Goal: Task Accomplishment & Management: Manage account settings

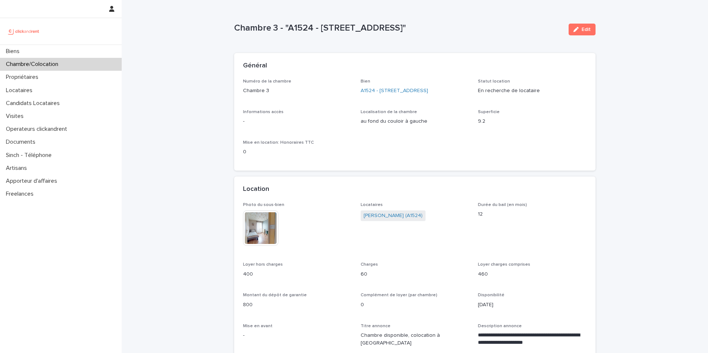
click at [82, 66] on div "Chambre/Colocation" at bounding box center [61, 64] width 122 height 13
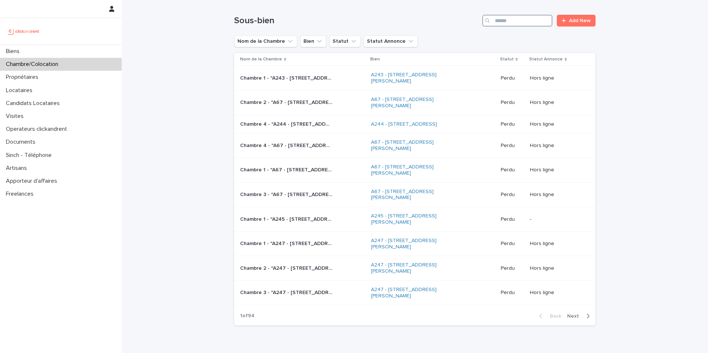
click at [517, 18] on input "Search" at bounding box center [517, 21] width 70 height 12
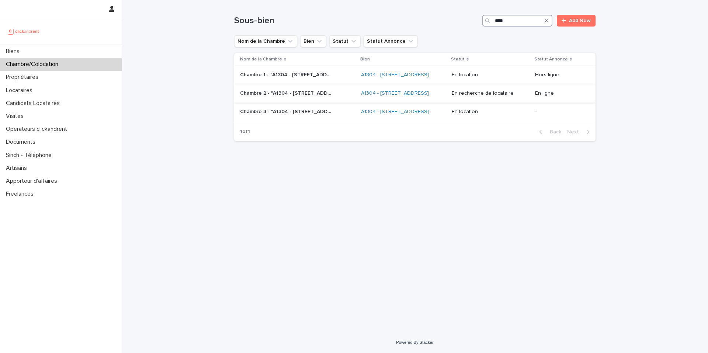
type input "****"
click at [317, 97] on p "Chambre 2 - "A1304 - 49bis Boulevard Bessières, Paris 75017"" at bounding box center [287, 93] width 94 height 8
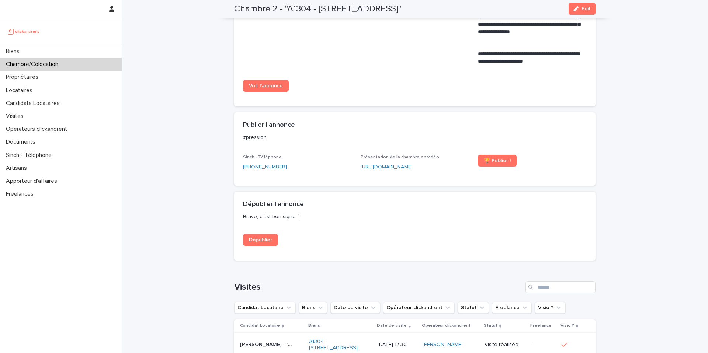
scroll to position [517, 0]
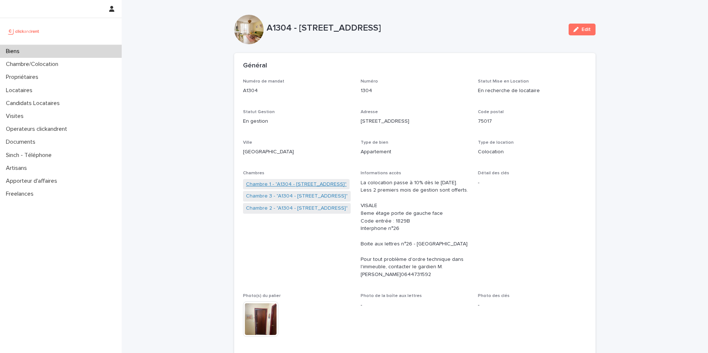
click at [323, 185] on link "Chambre 1 - "A1304 - [STREET_ADDRESS]"" at bounding box center [296, 185] width 101 height 8
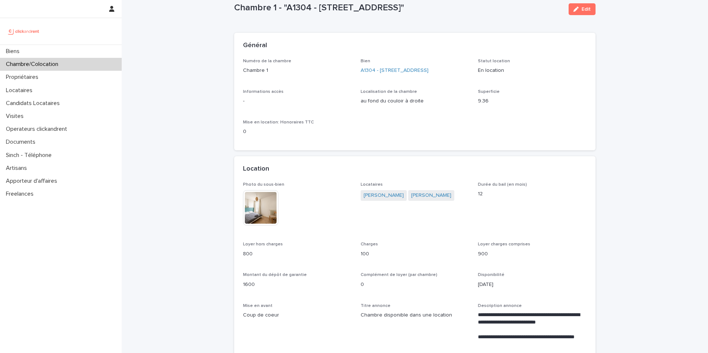
scroll to position [23, 0]
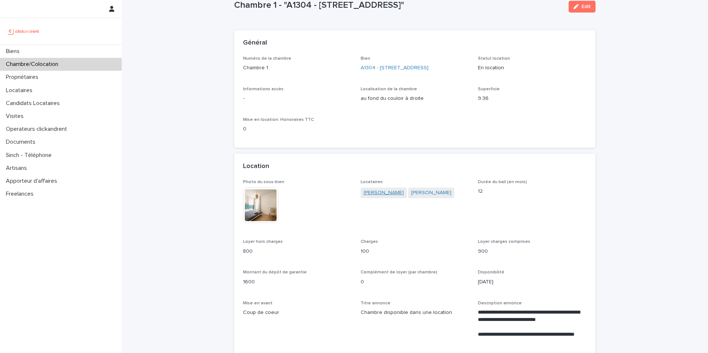
click at [384, 195] on link "[PERSON_NAME]" at bounding box center [384, 193] width 40 height 8
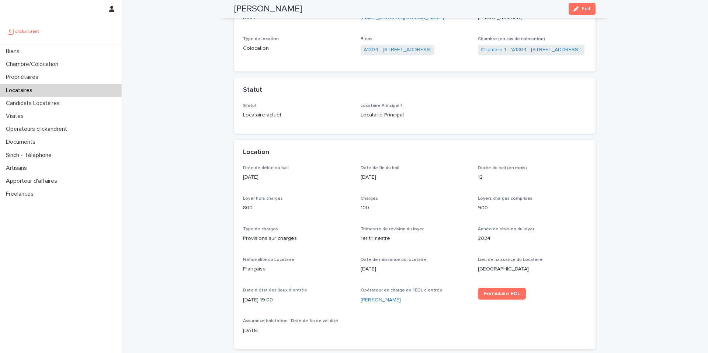
scroll to position [114, 0]
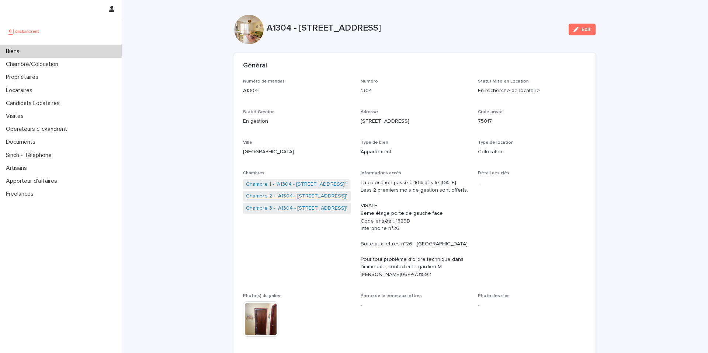
click at [309, 196] on link "Chambre 2 - "A1304 - 49bis Boulevard Bessières, Paris 75017"" at bounding box center [297, 196] width 102 height 8
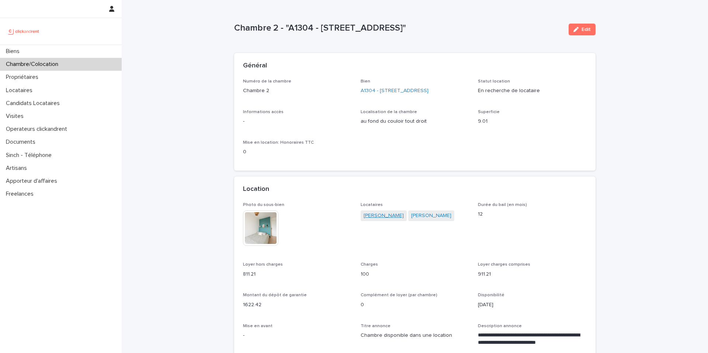
click at [382, 217] on link "Jean Marc Tapié" at bounding box center [384, 216] width 40 height 8
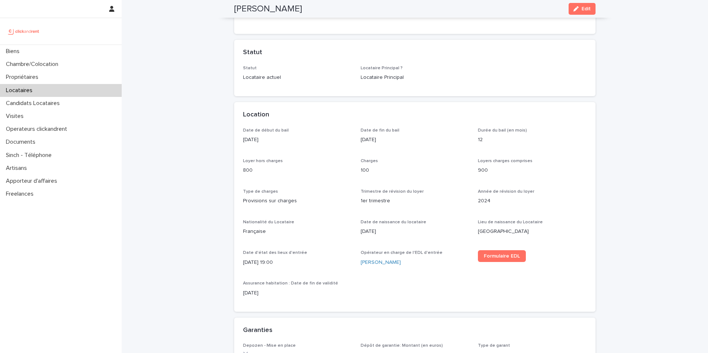
scroll to position [146, 0]
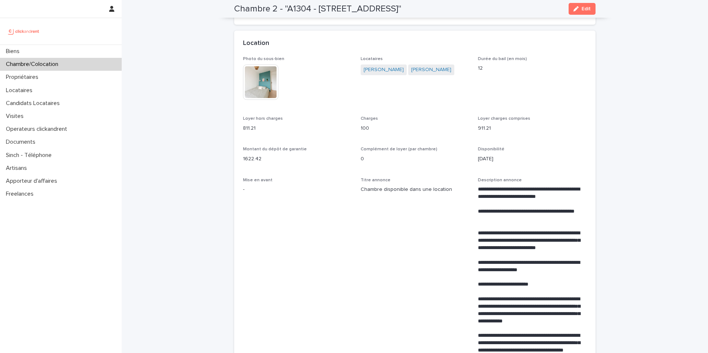
scroll to position [146, 0]
click at [34, 92] on p "Locataires" at bounding box center [20, 90] width 35 height 7
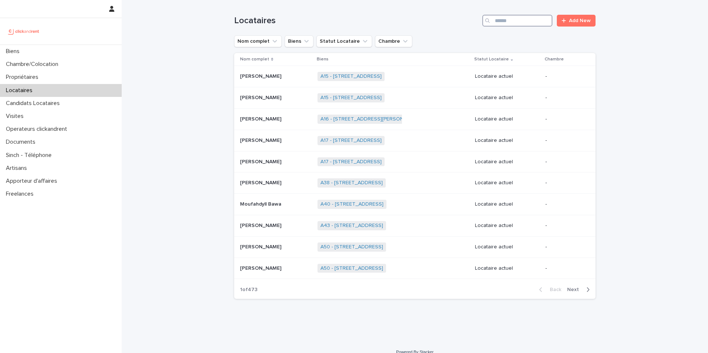
click at [525, 23] on input "Search" at bounding box center [517, 21] width 70 height 12
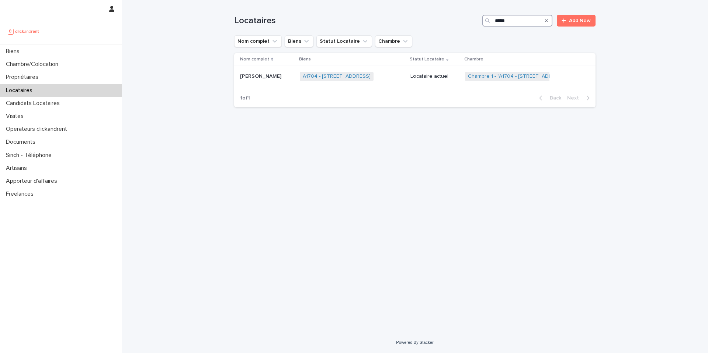
type input "*****"
click at [382, 81] on div "A1704 - 4 rue de la Platrerie, Étampes 91150 + 0" at bounding box center [352, 76] width 105 height 15
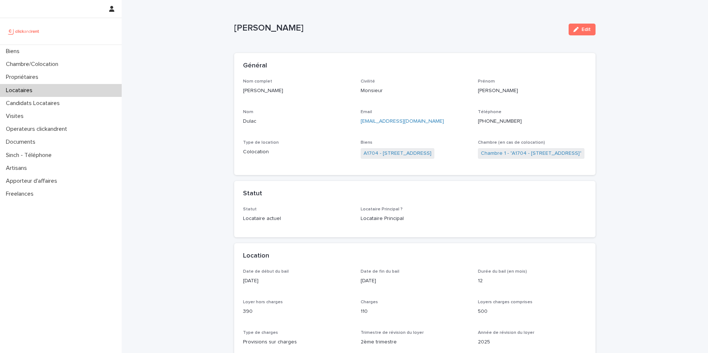
click at [511, 122] on ringoverc2c-number-84e06f14122c "+590690949508" at bounding box center [500, 121] width 44 height 5
click at [70, 108] on div "Candidats Locataires" at bounding box center [61, 103] width 122 height 13
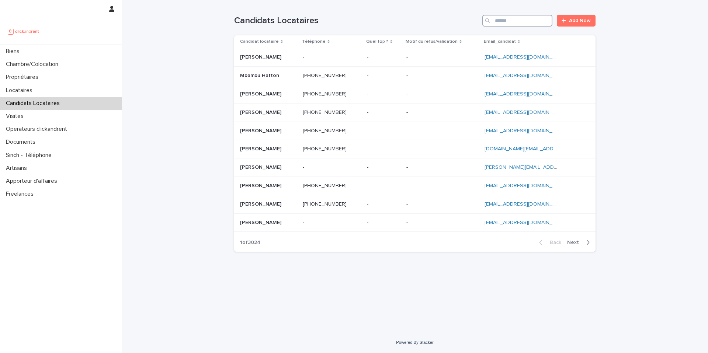
click at [505, 21] on input "Search" at bounding box center [517, 21] width 70 height 12
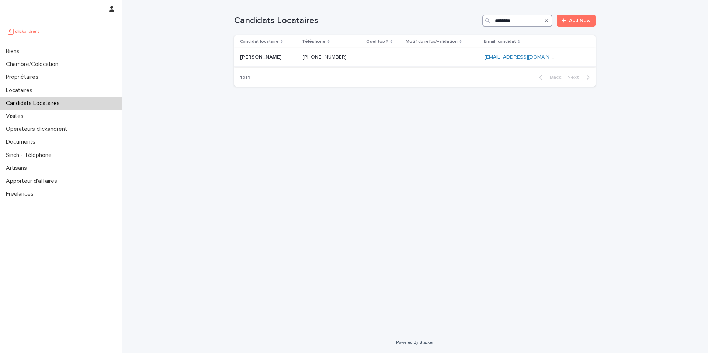
type input "********"
click at [355, 58] on p at bounding box center [332, 57] width 58 height 6
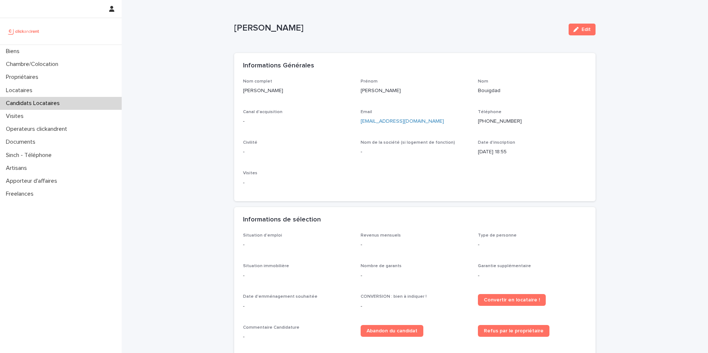
click at [583, 35] on div "Edit" at bounding box center [581, 29] width 30 height 29
click at [584, 33] on button "Edit" at bounding box center [582, 30] width 27 height 12
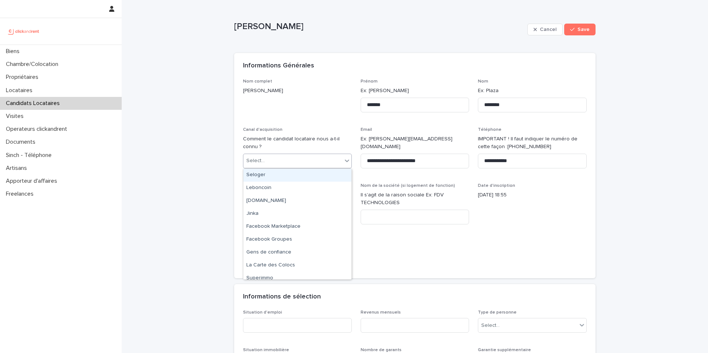
click at [311, 164] on div "Select..." at bounding box center [292, 161] width 99 height 12
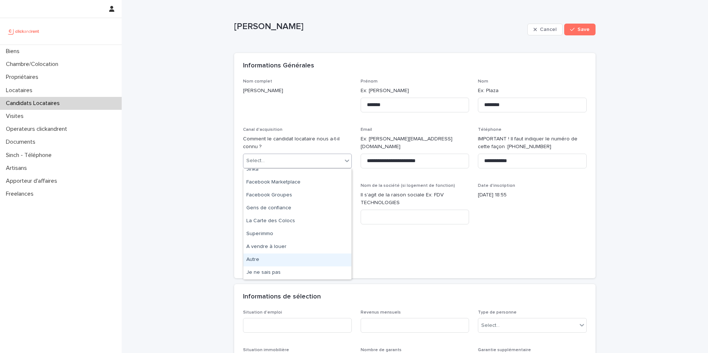
click at [305, 259] on div "Autre" at bounding box center [297, 260] width 108 height 13
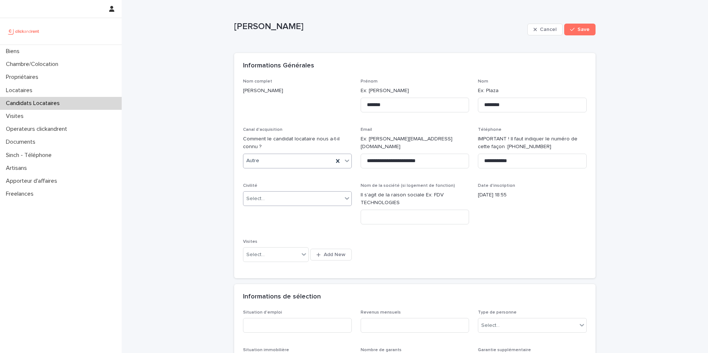
click at [326, 204] on div "Select..." at bounding box center [292, 199] width 99 height 12
click at [316, 215] on div "Madame" at bounding box center [297, 212] width 108 height 13
click at [315, 199] on div "Madame" at bounding box center [288, 199] width 90 height 12
click at [295, 224] on div "Monsieur" at bounding box center [297, 225] width 108 height 13
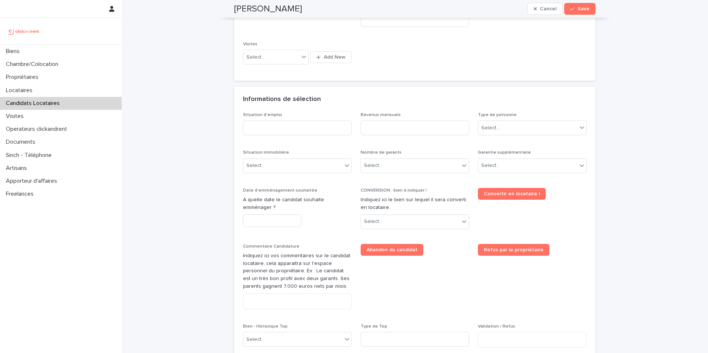
scroll to position [201, 0]
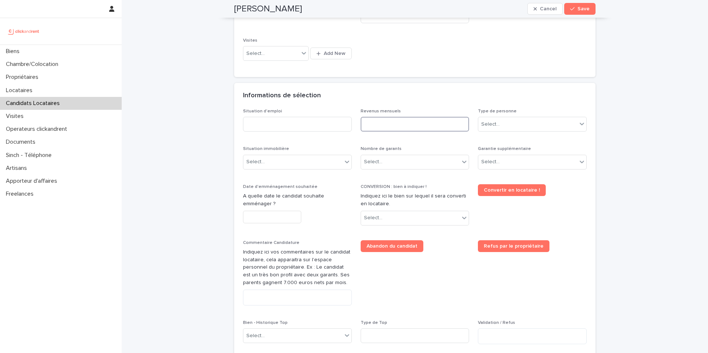
click at [406, 126] on input at bounding box center [415, 124] width 109 height 15
type input "****"
click at [299, 124] on input at bounding box center [297, 124] width 109 height 15
type input "*******"
click at [275, 161] on div "Select..." at bounding box center [292, 162] width 99 height 12
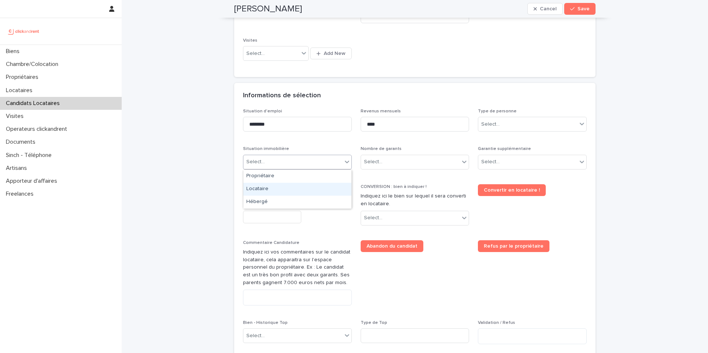
click at [277, 190] on div "Locataire" at bounding box center [297, 189] width 108 height 13
click at [376, 164] on div "Select..." at bounding box center [373, 162] width 18 height 8
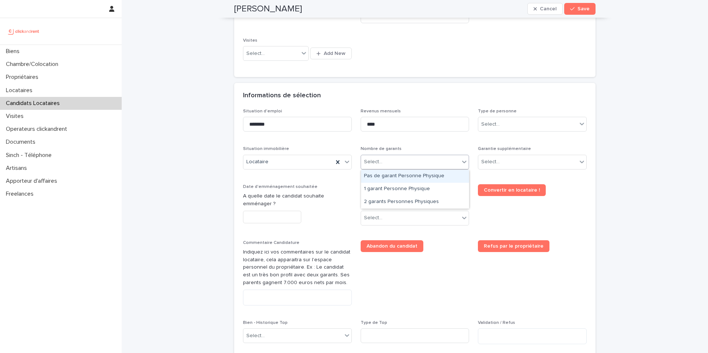
click at [384, 177] on div "Pas de garant Personne Physique" at bounding box center [415, 176] width 108 height 13
click at [521, 165] on div "Select..." at bounding box center [527, 162] width 99 height 12
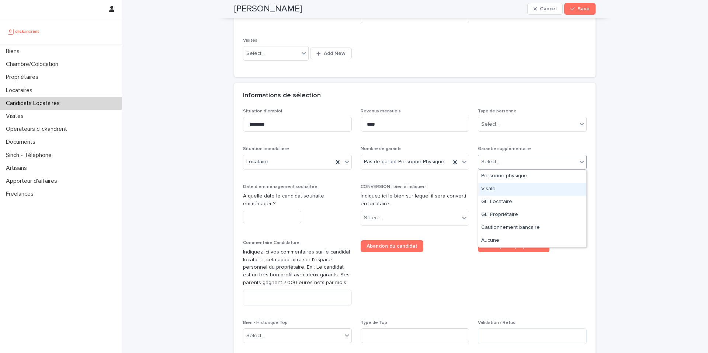
click at [514, 191] on div "Visale" at bounding box center [532, 189] width 108 height 13
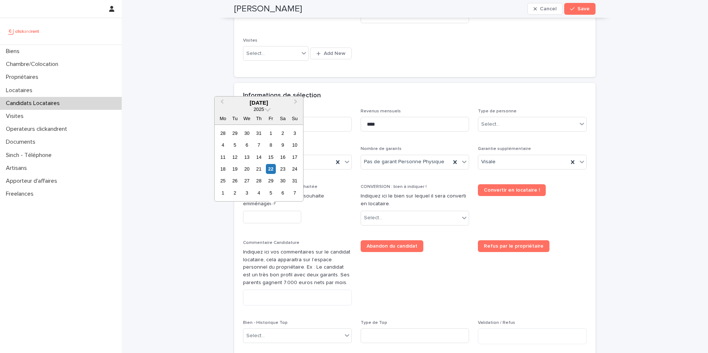
click at [279, 217] on input "text" at bounding box center [272, 217] width 58 height 13
click at [283, 193] on div "6" at bounding box center [283, 193] width 10 height 10
type input "********"
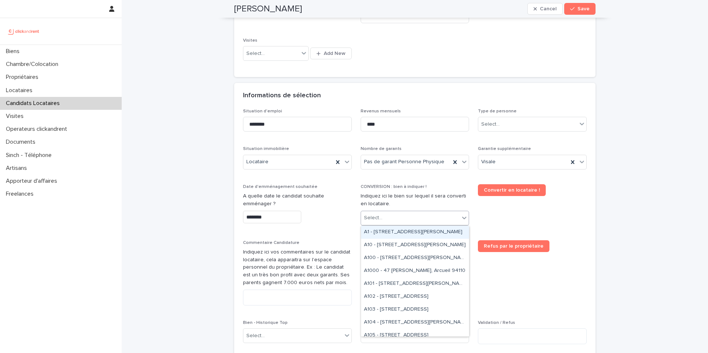
click at [387, 220] on div "Select..." at bounding box center [410, 218] width 99 height 12
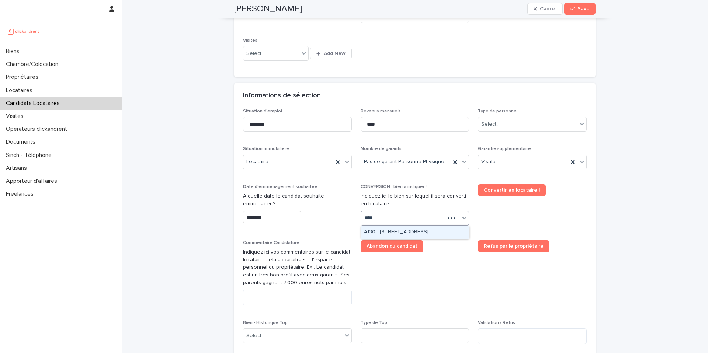
type input "*****"
click at [397, 235] on div "A1304 - 49bis Boulevard Bessières, Paris 75017" at bounding box center [415, 232] width 108 height 13
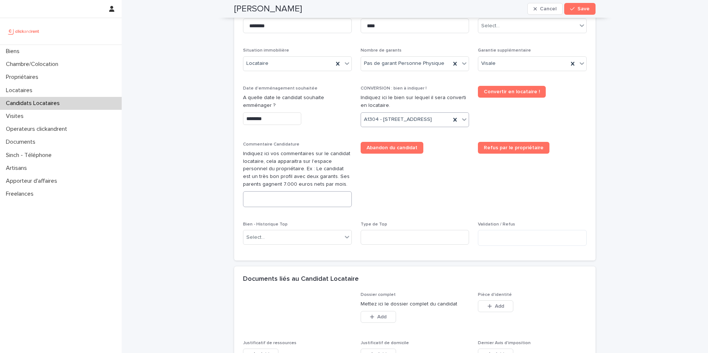
scroll to position [313, 0]
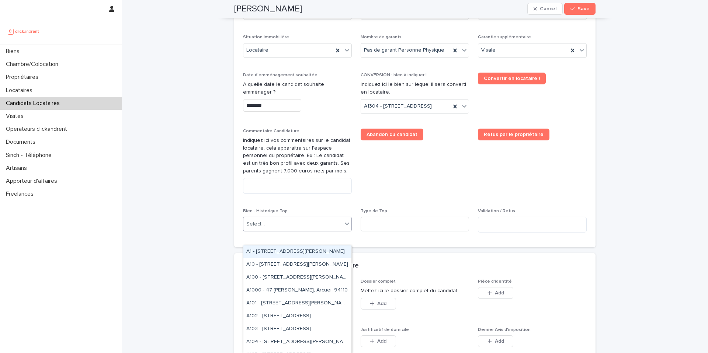
click at [306, 230] on div "Select..." at bounding box center [292, 224] width 99 height 12
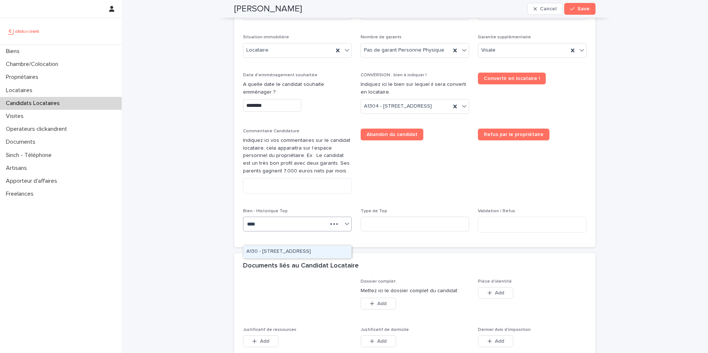
type input "*****"
click at [306, 248] on div "A1304 - 49bis Boulevard Bessières, Paris 75017" at bounding box center [297, 252] width 108 height 13
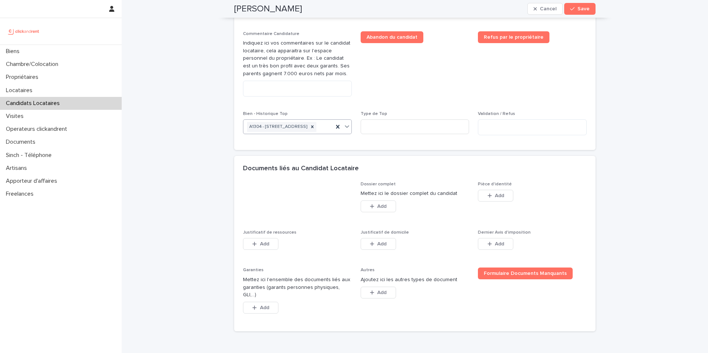
scroll to position [466, 0]
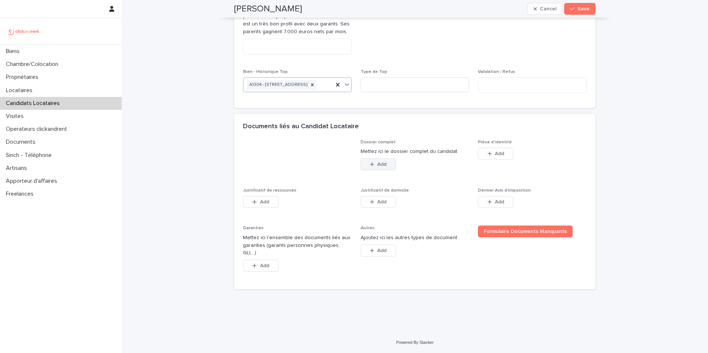
click at [372, 166] on icon "button" at bounding box center [372, 164] width 4 height 4
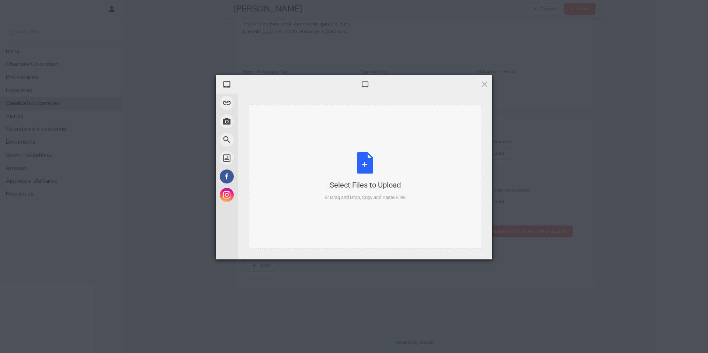
click at [366, 160] on div "Select Files to Upload or Drag and Drop, Copy and Paste Files" at bounding box center [365, 176] width 81 height 49
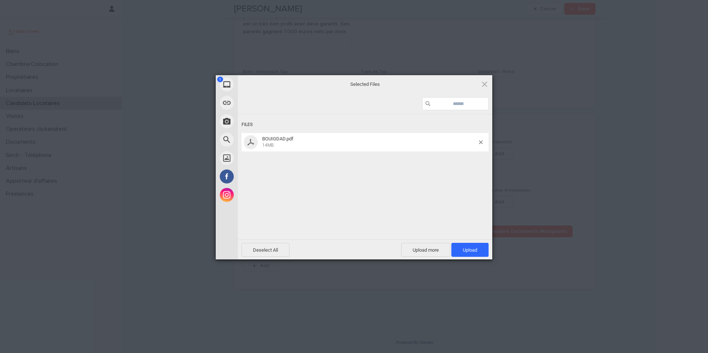
click at [477, 247] on span "Upload 1" at bounding box center [469, 250] width 37 height 14
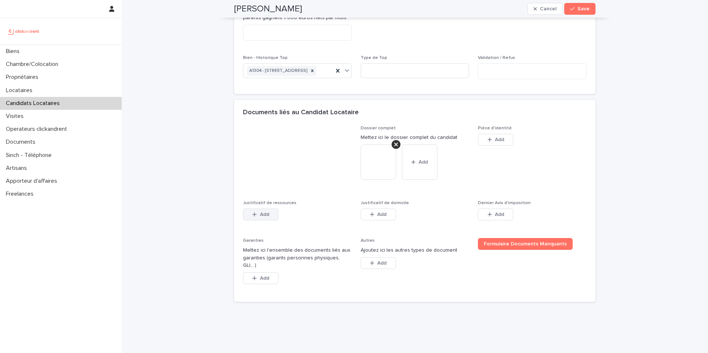
click at [271, 220] on button "Add" at bounding box center [260, 215] width 35 height 12
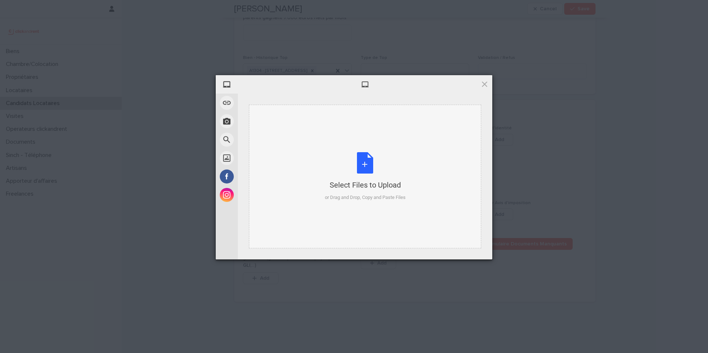
click at [366, 164] on div "Select Files to Upload or Drag and Drop, Copy and Paste Files" at bounding box center [365, 176] width 81 height 49
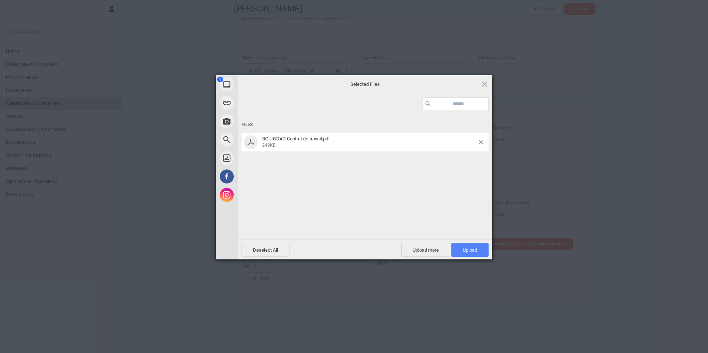
click at [465, 248] on span "Upload 1" at bounding box center [470, 250] width 14 height 6
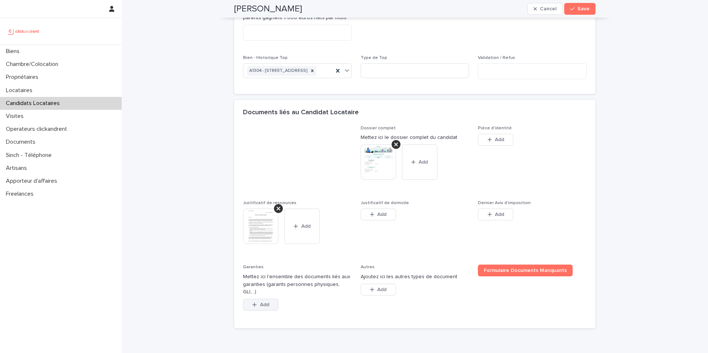
click at [260, 307] on span "Add" at bounding box center [264, 304] width 9 height 5
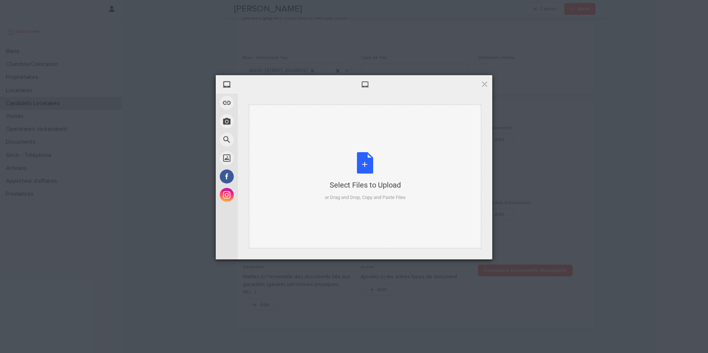
click at [363, 167] on div "Select Files to Upload or Drag and Drop, Copy and Paste Files" at bounding box center [365, 176] width 81 height 49
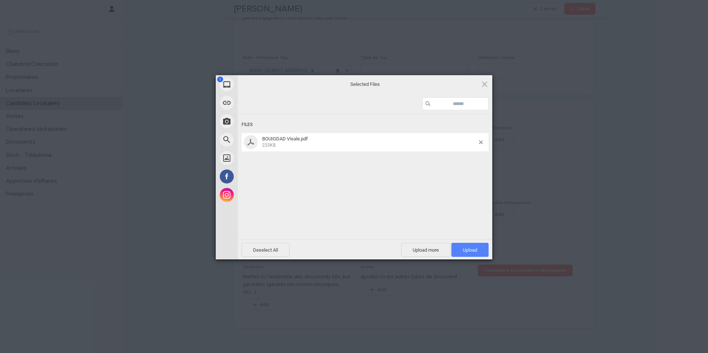
click at [474, 247] on span "Upload 1" at bounding box center [470, 250] width 14 height 6
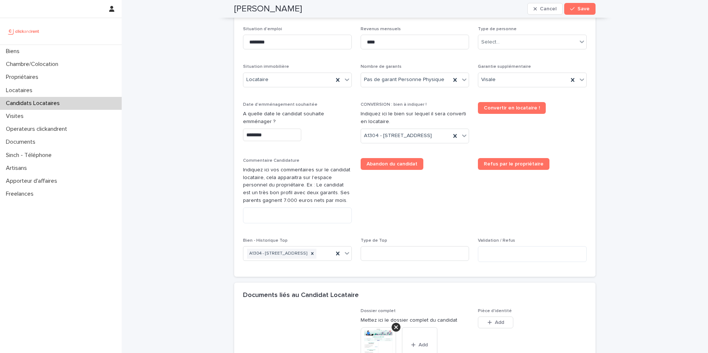
scroll to position [283, 0]
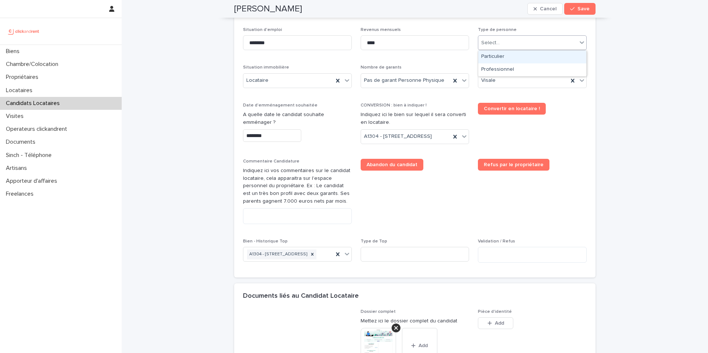
click at [509, 39] on div "Select..." at bounding box center [527, 43] width 99 height 12
click at [507, 55] on div "Particulier" at bounding box center [532, 57] width 108 height 13
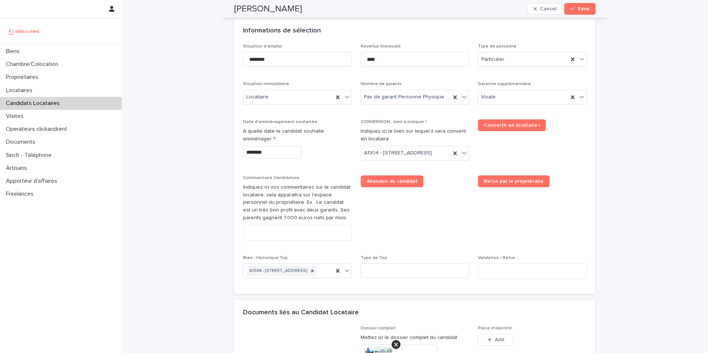
scroll to position [337, 0]
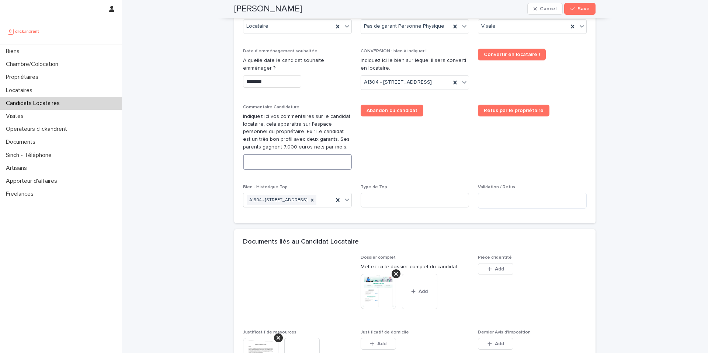
click at [305, 170] on textarea at bounding box center [297, 162] width 109 height 16
paste textarea "**********"
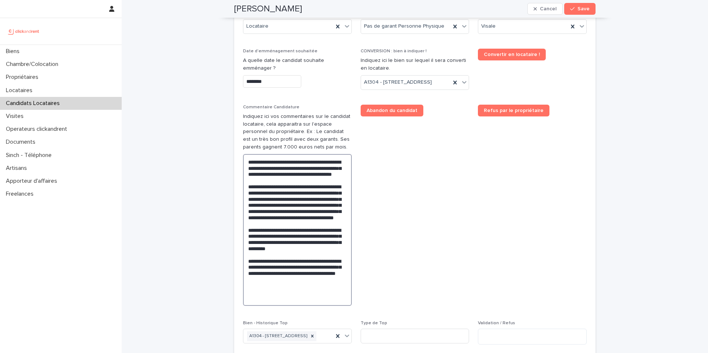
click at [314, 268] on textarea "**********" at bounding box center [297, 230] width 109 height 152
type textarea "**********"
click at [393, 237] on span "Abandon du candidat" at bounding box center [415, 208] width 109 height 207
click at [583, 11] on span "Save" at bounding box center [583, 8] width 12 height 5
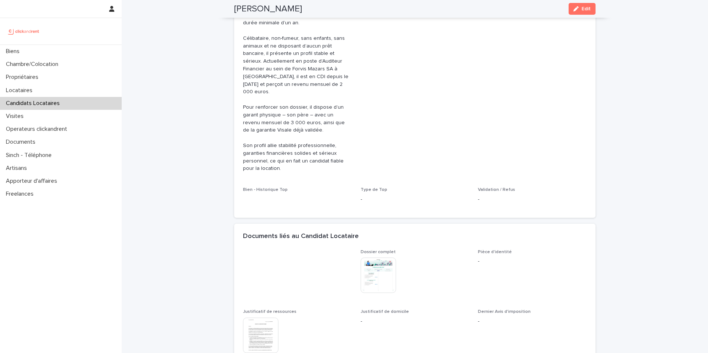
scroll to position [230, 0]
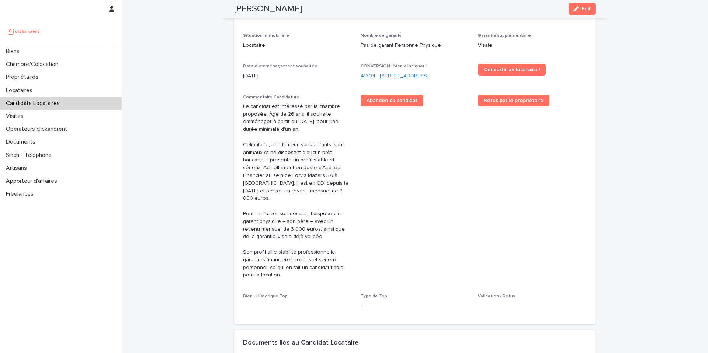
click at [428, 75] on link "A1304 - 49bis Boulevard Bessières, Paris 75017" at bounding box center [395, 76] width 68 height 8
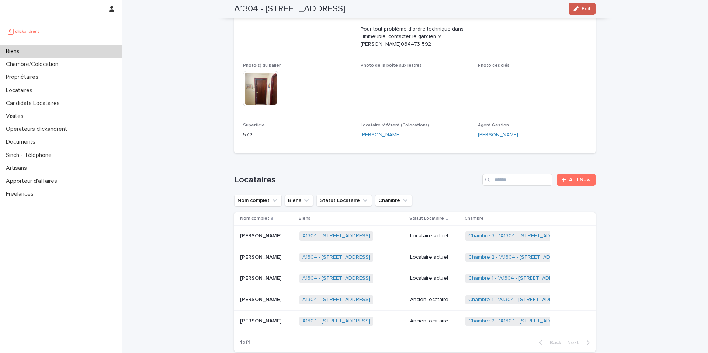
click at [583, 9] on span "Edit" at bounding box center [585, 8] width 9 height 5
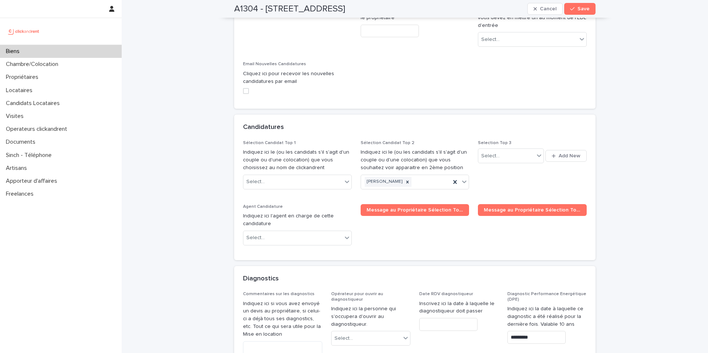
scroll to position [3603, 0]
click at [300, 175] on div "Select..." at bounding box center [292, 181] width 99 height 12
type input "*****"
click at [283, 158] on div "Youssef Bouigdad" at bounding box center [297, 157] width 108 height 13
click at [579, 8] on span "Save" at bounding box center [583, 8] width 12 height 5
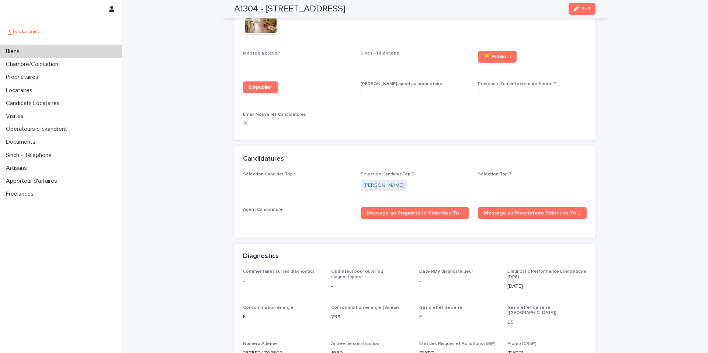
scroll to position [2259, 0]
click at [401, 211] on span "Message au Propriétaire Sélection Top 1" at bounding box center [414, 213] width 97 height 5
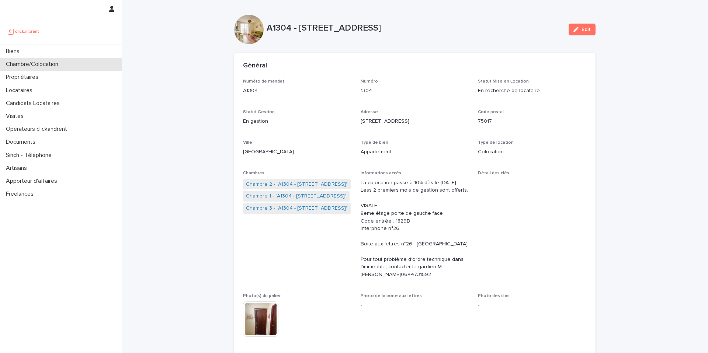
click at [79, 67] on div "Chambre/Colocation" at bounding box center [61, 64] width 122 height 13
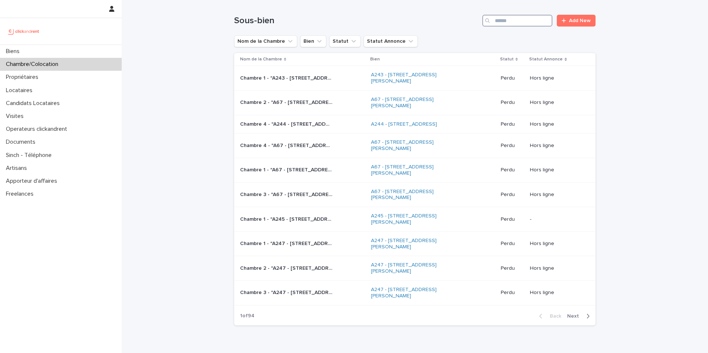
click at [524, 20] on input "Search" at bounding box center [517, 21] width 70 height 12
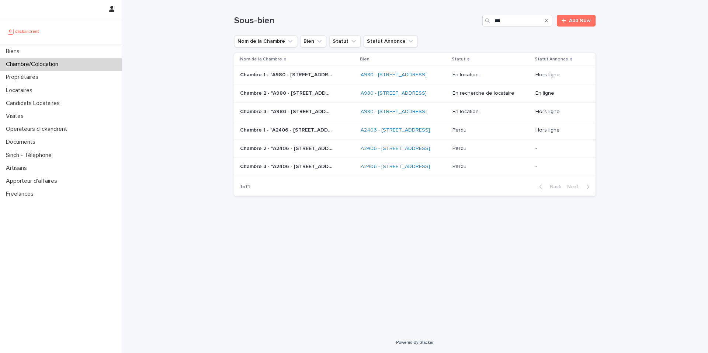
click at [493, 22] on div "Search" at bounding box center [488, 21] width 12 height 12
click at [495, 21] on input "***" at bounding box center [517, 21] width 70 height 12
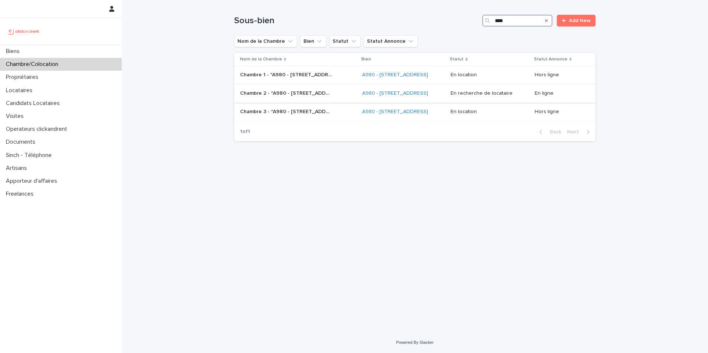
type input "****"
click at [336, 92] on div "Chambre 2 - "A980 - 14 rue des Lilas, Alfortville 94140" Chambre 2 - "A980 - 14…" at bounding box center [298, 93] width 116 height 12
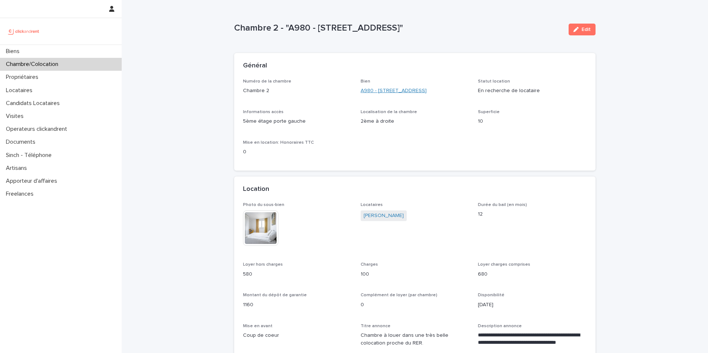
click at [413, 93] on link "A980 - 14 rue des Lilas, Alfortville 94140" at bounding box center [394, 91] width 66 height 8
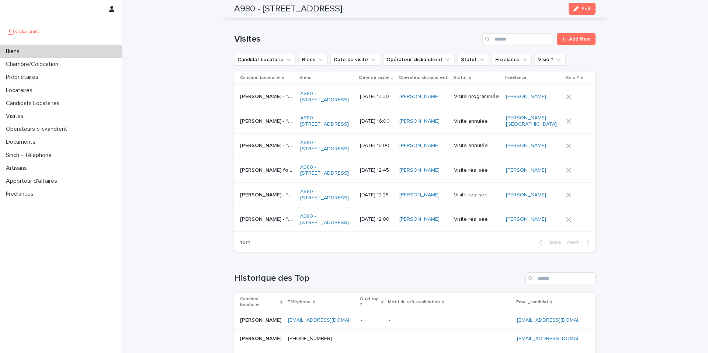
scroll to position [3140, 0]
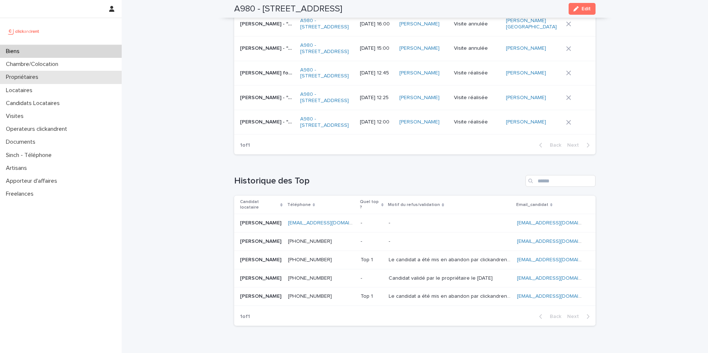
click at [72, 79] on div "Propriétaires" at bounding box center [61, 77] width 122 height 13
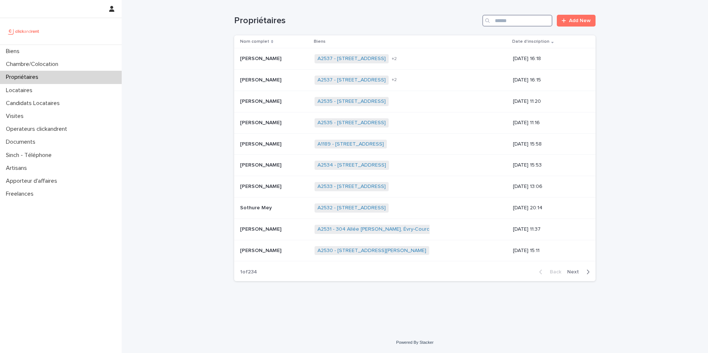
click at [510, 23] on input "Search" at bounding box center [517, 21] width 70 height 12
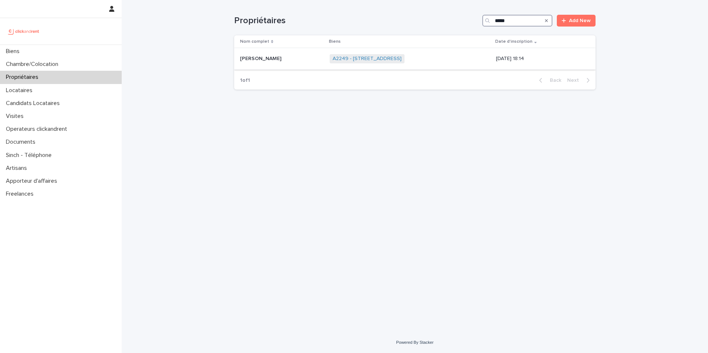
type input "*****"
click at [283, 63] on div "François Minaud François Minaud" at bounding box center [282, 59] width 84 height 12
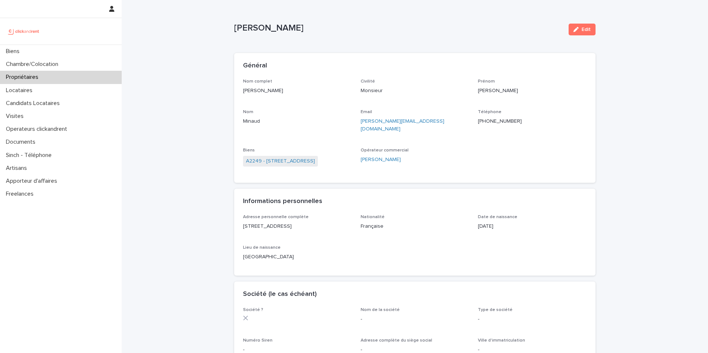
click at [508, 120] on ringoverc2c-number-84e06f14122c "+33669487400" at bounding box center [500, 121] width 44 height 5
click at [304, 157] on link "A2249 - [STREET_ADDRESS]" at bounding box center [280, 161] width 69 height 8
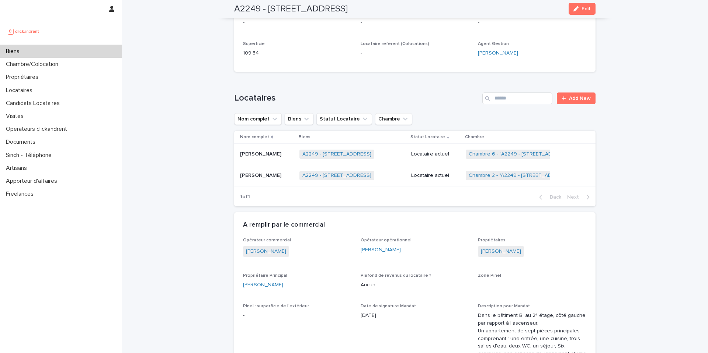
scroll to position [337, 0]
click at [51, 93] on div "Locataires" at bounding box center [61, 90] width 122 height 13
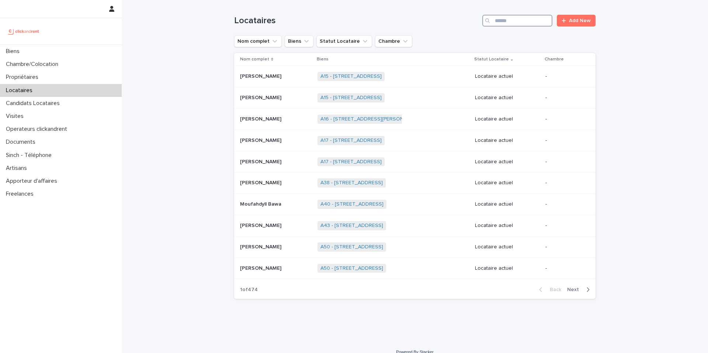
click at [511, 22] on input "Search" at bounding box center [517, 21] width 70 height 12
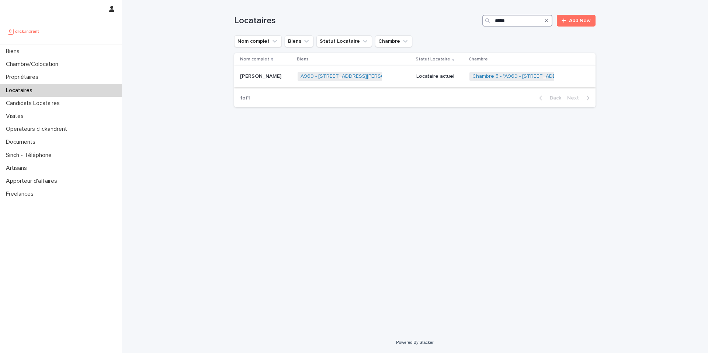
type input "*****"
click at [387, 80] on div "A969 - 104 rue Jean Jaures, Bezons 95870 + 0" at bounding box center [354, 76] width 112 height 15
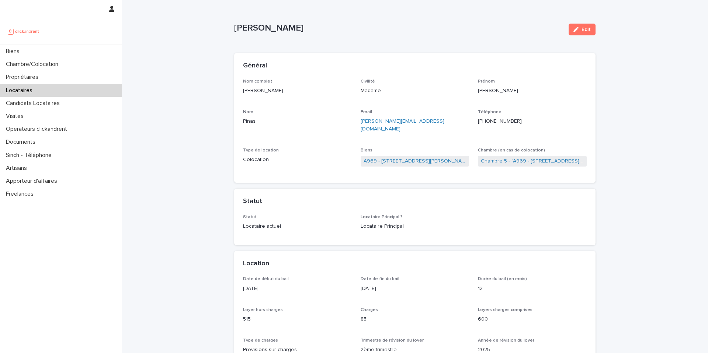
click at [501, 122] on ringoverc2c-number-84e06f14122c "+33622521824" at bounding box center [500, 121] width 44 height 5
click at [498, 121] on ringoverc2c-number-84e06f14122c "+33622521824" at bounding box center [500, 121] width 44 height 5
click at [56, 69] on div "Chambre/Colocation" at bounding box center [61, 64] width 122 height 13
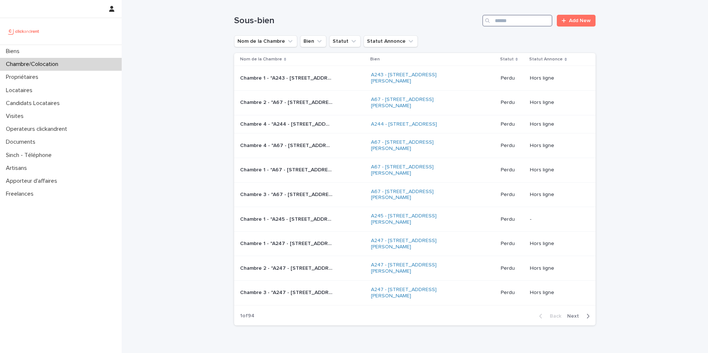
click at [525, 25] on input "Search" at bounding box center [517, 21] width 70 height 12
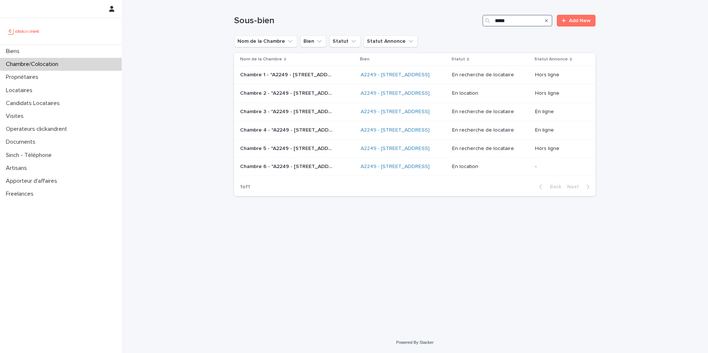
type input "*****"
click at [412, 75] on link "A2249 - [STREET_ADDRESS][PERSON_NAME]" at bounding box center [395, 75] width 69 height 6
click at [397, 115] on link "A2249 - [STREET_ADDRESS][PERSON_NAME]" at bounding box center [395, 112] width 69 height 6
click at [380, 133] on link "A2249 - [STREET_ADDRESS][PERSON_NAME]" at bounding box center [395, 130] width 69 height 6
click at [372, 152] on link "A2249 - [STREET_ADDRESS][PERSON_NAME]" at bounding box center [395, 149] width 69 height 6
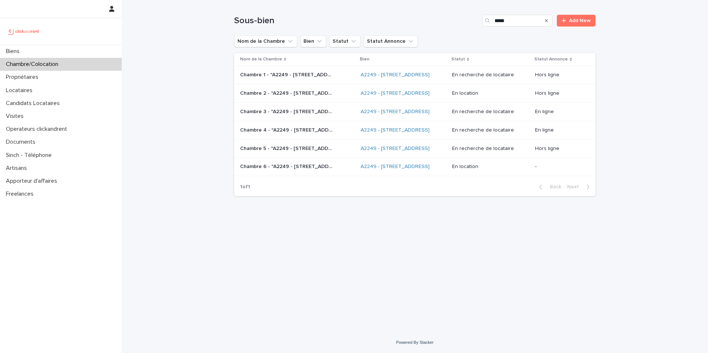
click at [302, 115] on p "Chambre 3 - "A2249 - [STREET_ADDRESS][PERSON_NAME]"" at bounding box center [287, 111] width 94 height 8
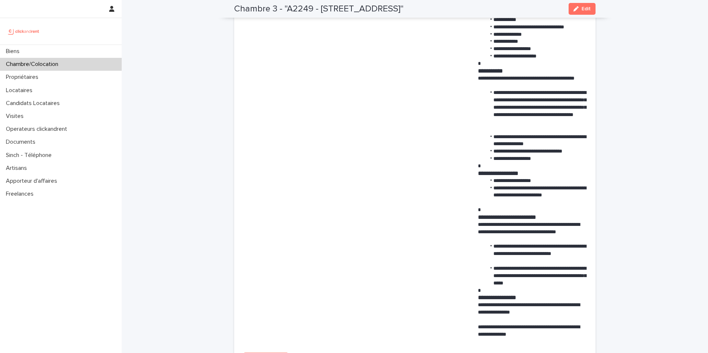
scroll to position [470, 0]
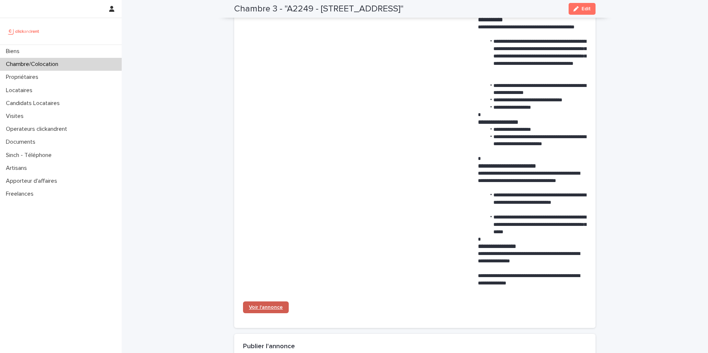
click at [267, 309] on span "Voir l'annonce" at bounding box center [266, 307] width 34 height 5
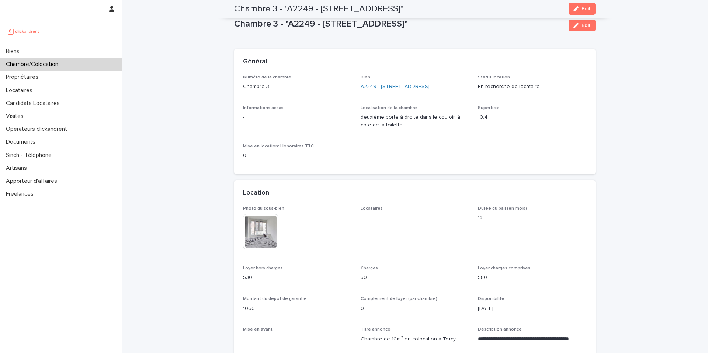
scroll to position [0, 0]
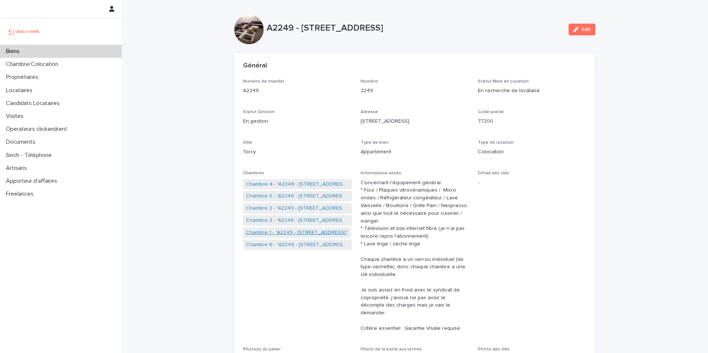
click at [271, 231] on link "Chambre 1 - "A2249 - 14 Rue de la Fontaine, Torcy 77200"" at bounding box center [297, 233] width 102 height 8
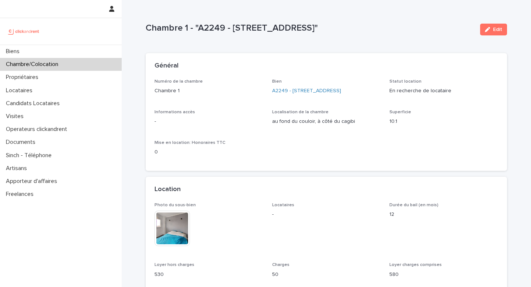
drag, startPoint x: 372, startPoint y: 28, endPoint x: 232, endPoint y: 27, distance: 140.1
click at [232, 27] on p "Chambre 1 - "A2249 - 14 Rue de la Fontaine, Torcy 77200"" at bounding box center [310, 28] width 328 height 11
copy p "14 Rue de la Fontaine, Torcy 77200"
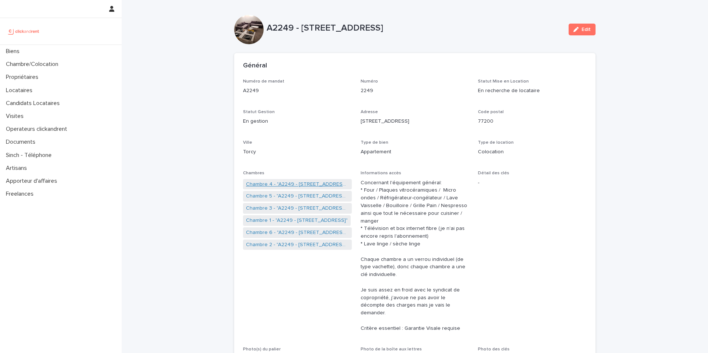
click at [288, 185] on link "Chambre 4 - "A2249 - [STREET_ADDRESS]"" at bounding box center [297, 185] width 103 height 8
click at [279, 195] on link "Chambre 3 - "A2249 - [STREET_ADDRESS]"" at bounding box center [297, 196] width 103 height 8
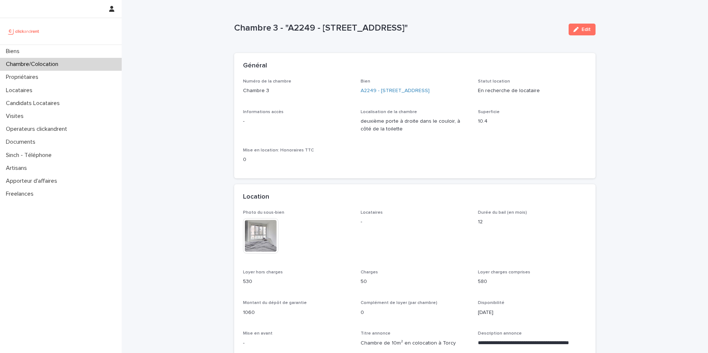
click at [265, 239] on img at bounding box center [260, 235] width 35 height 35
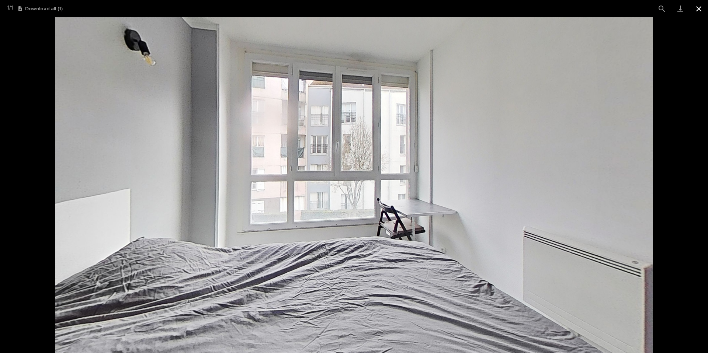
click at [699, 9] on button "Close gallery" at bounding box center [698, 8] width 18 height 17
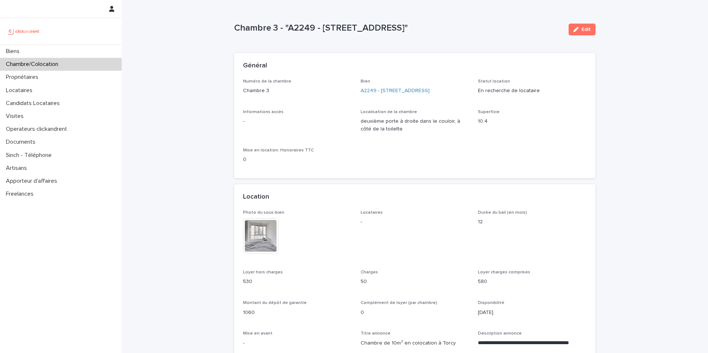
click at [257, 236] on img at bounding box center [260, 235] width 35 height 35
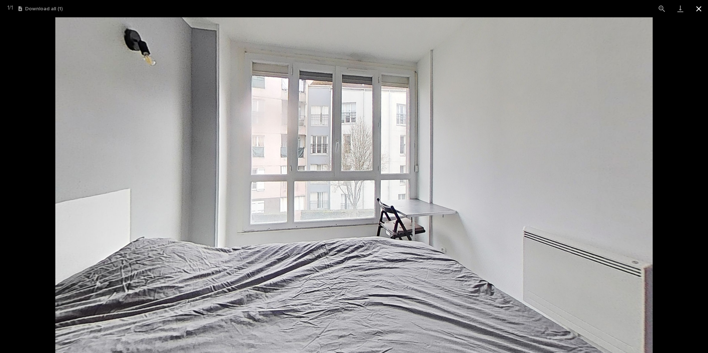
click at [698, 11] on button "Close gallery" at bounding box center [698, 8] width 18 height 17
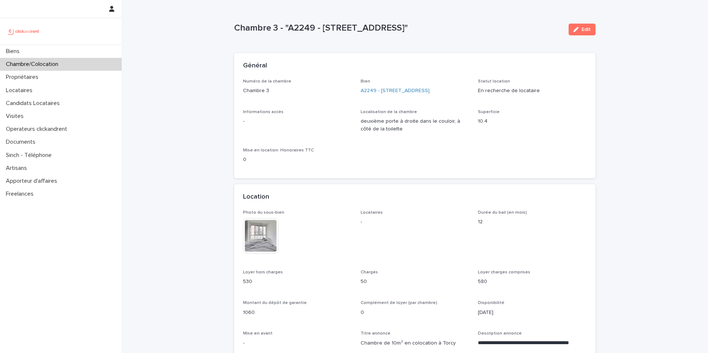
click at [258, 239] on img at bounding box center [260, 235] width 35 height 35
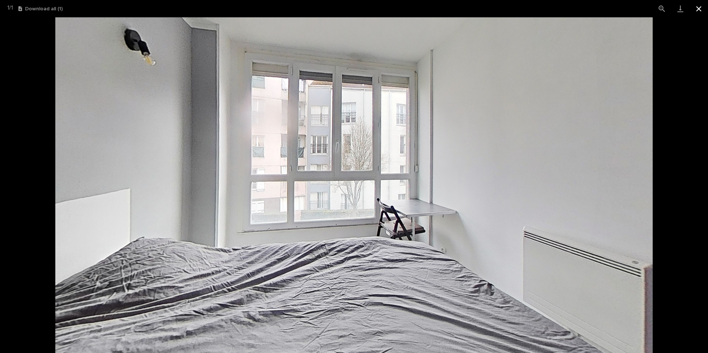
click at [699, 8] on button "Close gallery" at bounding box center [698, 8] width 18 height 17
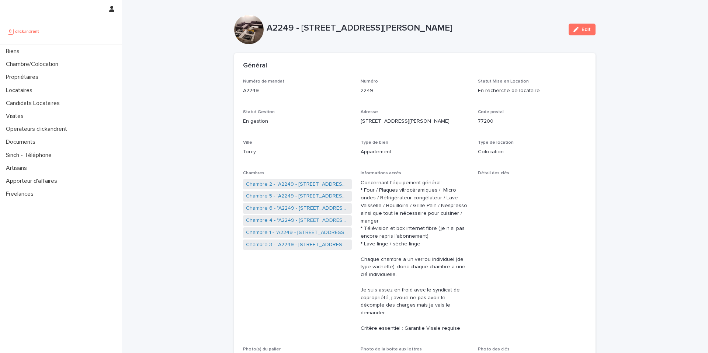
click at [273, 197] on link "Chambre 5 - "A2249 - [STREET_ADDRESS][PERSON_NAME]"" at bounding box center [297, 196] width 103 height 8
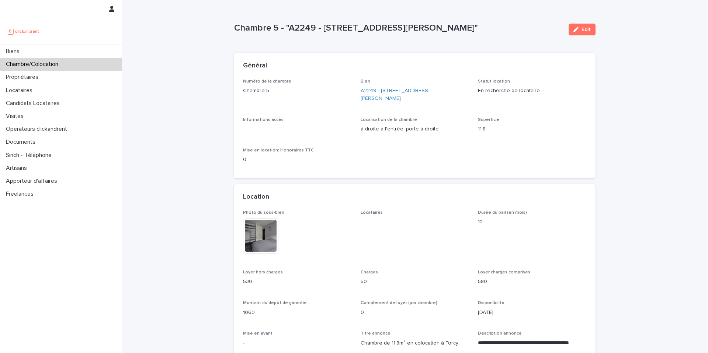
click at [259, 232] on img at bounding box center [260, 235] width 35 height 35
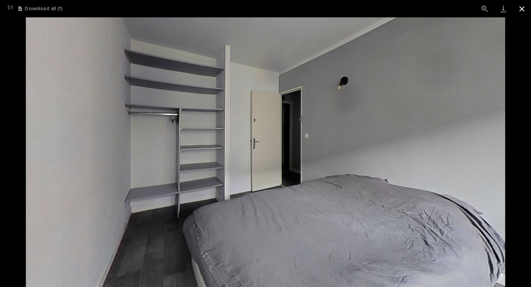
click at [521, 10] on button "Close gallery" at bounding box center [521, 8] width 18 height 17
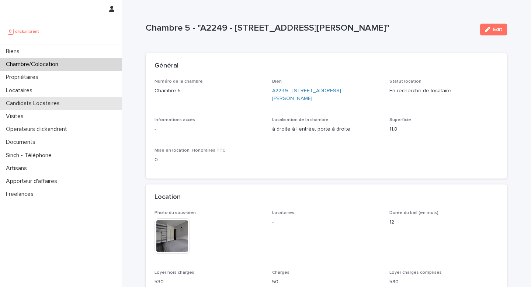
click at [43, 103] on p "Candidats Locataires" at bounding box center [34, 103] width 63 height 7
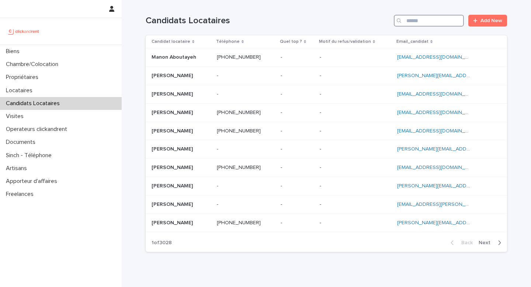
click at [425, 18] on input "Search" at bounding box center [429, 21] width 70 height 12
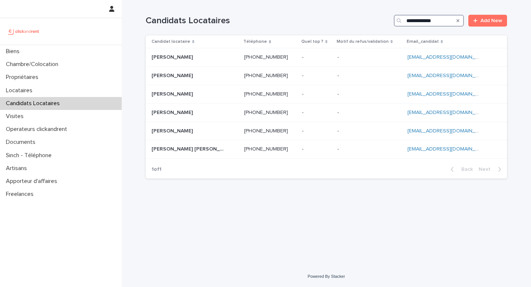
type input "**********"
click at [458, 21] on icon "Search" at bounding box center [457, 20] width 3 height 4
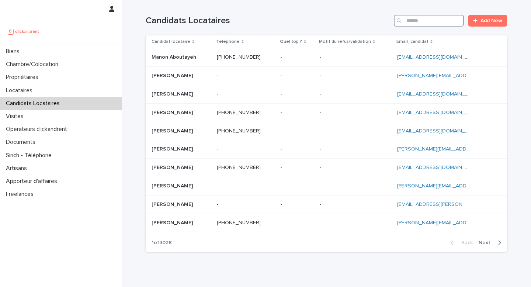
click at [458, 21] on input "Search" at bounding box center [429, 21] width 70 height 12
paste input "**********"
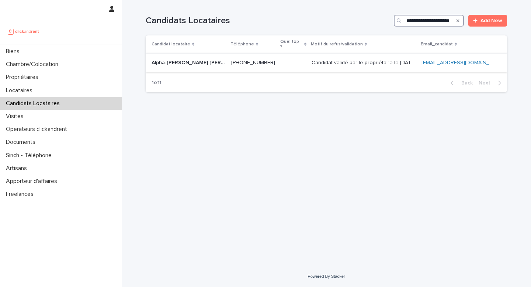
type input "**********"
click at [191, 58] on p "Alpha-[PERSON_NAME]" at bounding box center [189, 62] width 75 height 8
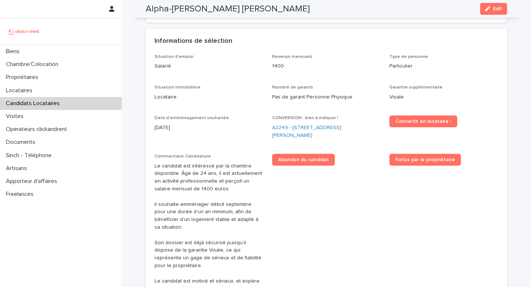
scroll to position [169, 0]
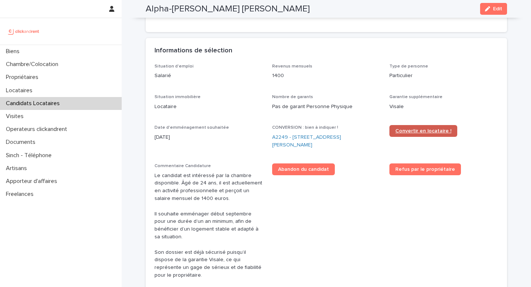
click at [427, 134] on link "Convertir en locataire !" at bounding box center [423, 131] width 68 height 12
click at [56, 93] on div "Locataires" at bounding box center [61, 90] width 122 height 13
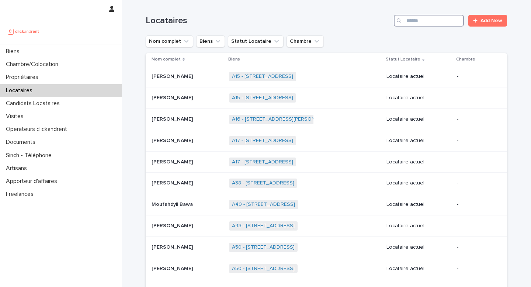
click at [430, 20] on input "Search" at bounding box center [429, 21] width 70 height 12
paste input "**********"
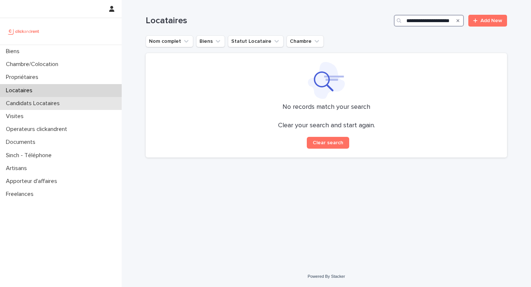
type input "**********"
click at [60, 104] on p "Candidats Locataires" at bounding box center [34, 103] width 63 height 7
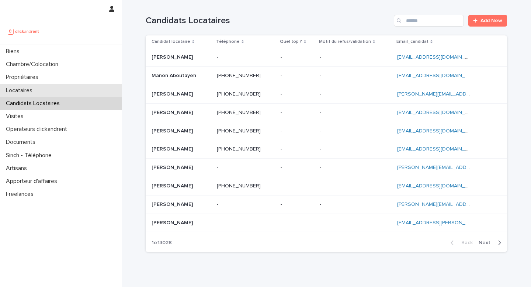
click at [60, 94] on div "Locataires" at bounding box center [61, 90] width 122 height 13
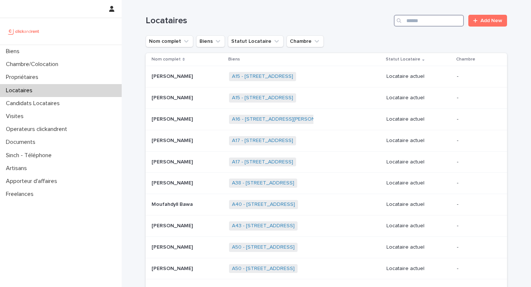
click at [432, 26] on input "Search" at bounding box center [429, 21] width 70 height 12
paste input "**********"
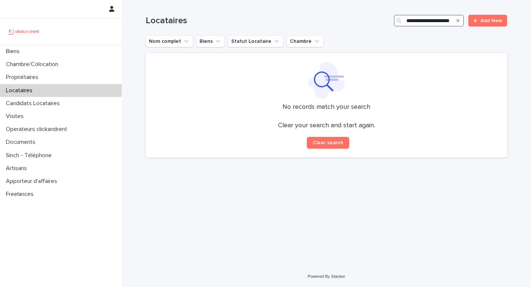
type input "**********"
click at [458, 21] on icon "Search" at bounding box center [457, 20] width 3 height 3
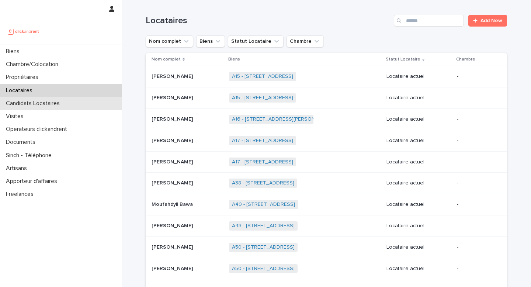
click at [62, 106] on p "Candidats Locataires" at bounding box center [34, 103] width 63 height 7
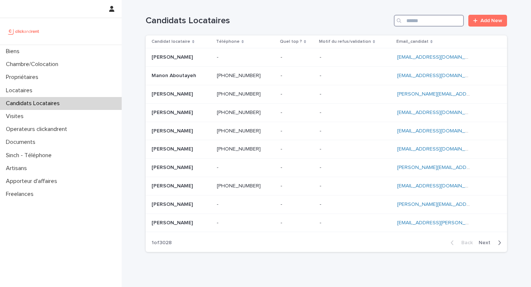
click at [426, 21] on input "Search" at bounding box center [429, 21] width 70 height 12
paste input "**********"
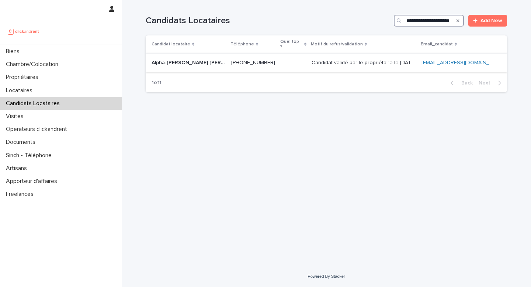
type input "**********"
click at [291, 60] on p at bounding box center [293, 63] width 25 height 6
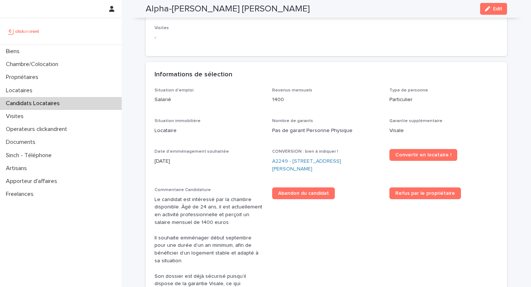
scroll to position [128, 0]
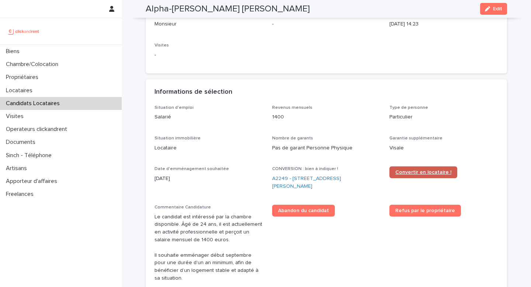
click at [412, 175] on link "Convertir en locataire !" at bounding box center [423, 172] width 68 height 12
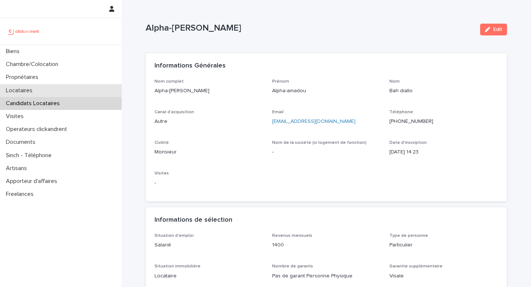
click at [39, 89] on div "Locataires" at bounding box center [61, 90] width 122 height 13
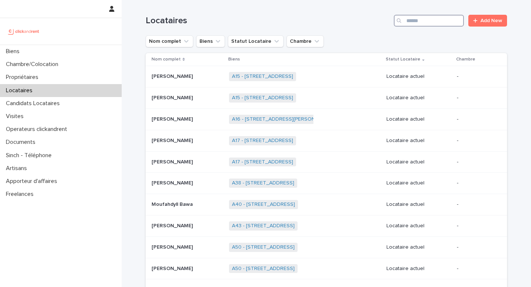
click at [428, 23] on input "Search" at bounding box center [429, 21] width 70 height 12
paste input "**********"
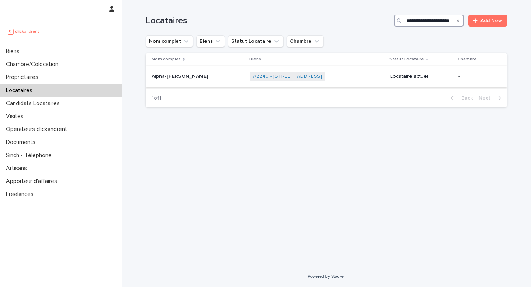
type input "**********"
click at [228, 81] on div "Alpha-amadou Bah diallo Alpha-[PERSON_NAME]" at bounding box center [198, 76] width 93 height 12
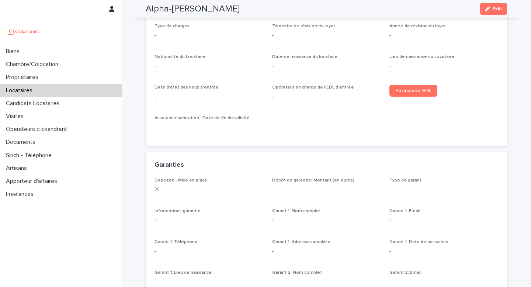
scroll to position [307, 0]
click at [424, 94] on link "Formulaire EDL" at bounding box center [413, 91] width 48 height 12
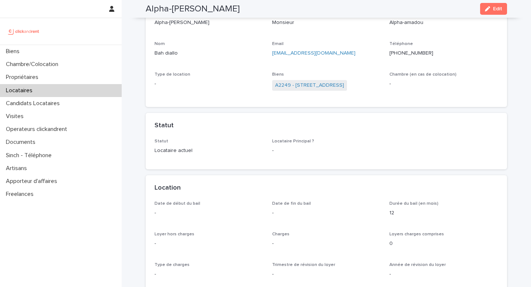
scroll to position [60, 0]
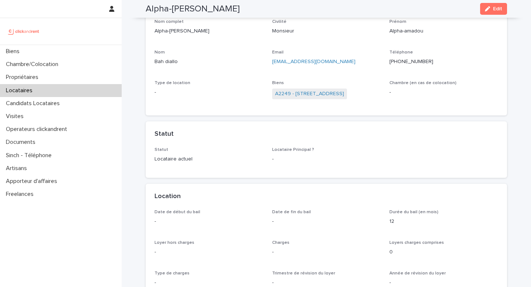
click at [417, 63] on ringoverc2c-number-84e06f14122c "[PHONE_NUMBER]" at bounding box center [411, 61] width 44 height 5
